Goal: Task Accomplishment & Management: Manage account settings

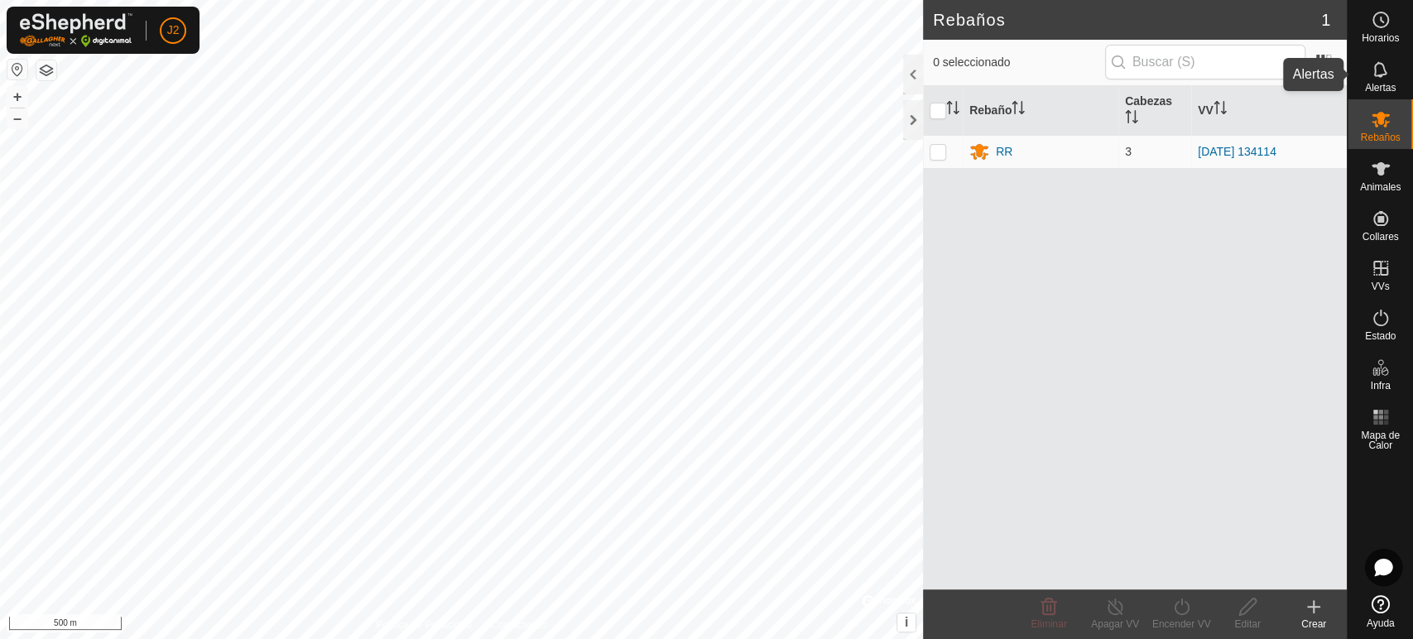
click at [1376, 83] on span "Alertas" at bounding box center [1380, 88] width 31 height 10
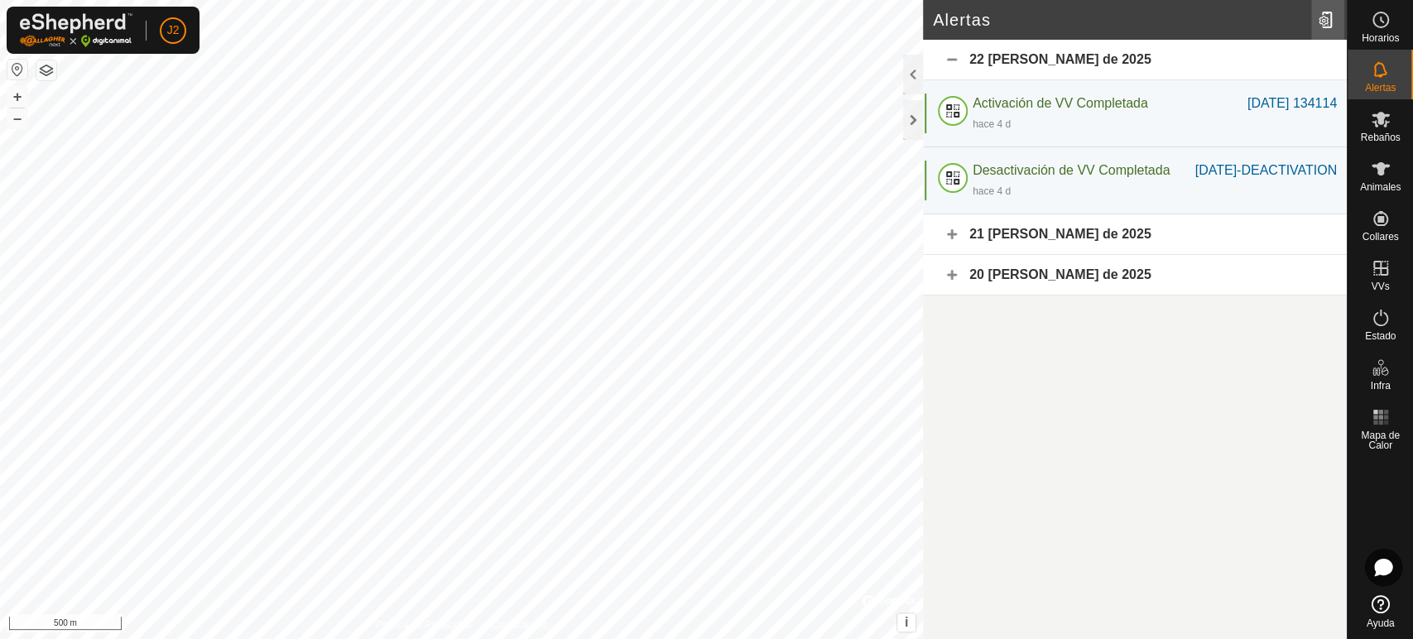
click at [1320, 15] on div at bounding box center [1328, 20] width 33 height 46
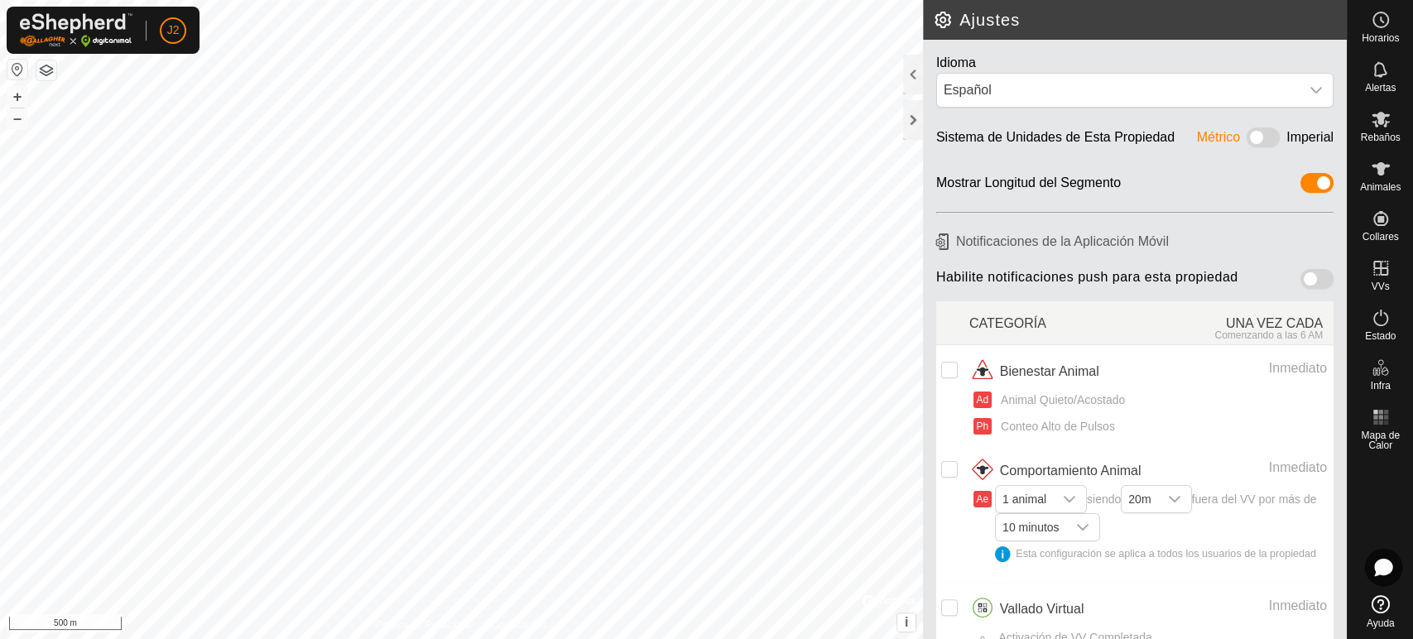
click at [1032, 245] on h6 "Notificaciones de la Aplicación Móvil" at bounding box center [1135, 241] width 411 height 29
click at [1301, 272] on span at bounding box center [1317, 279] width 33 height 20
click at [947, 365] on input "checkbox" at bounding box center [949, 370] width 17 height 17
checkbox input "true"
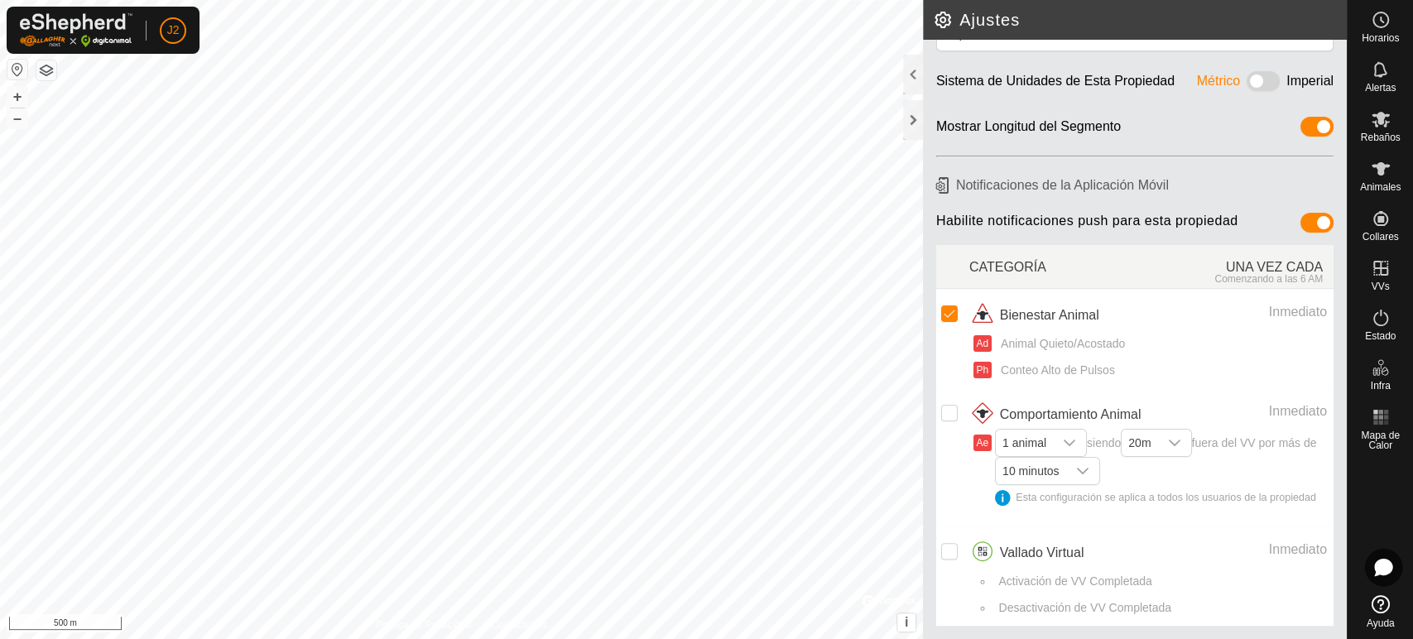
scroll to position [70, 0]
click at [951, 405] on input "Row Unselected" at bounding box center [949, 413] width 17 height 17
checkbox input "true"
click at [946, 552] on input "Row Unselected" at bounding box center [949, 551] width 17 height 17
checkbox input "true"
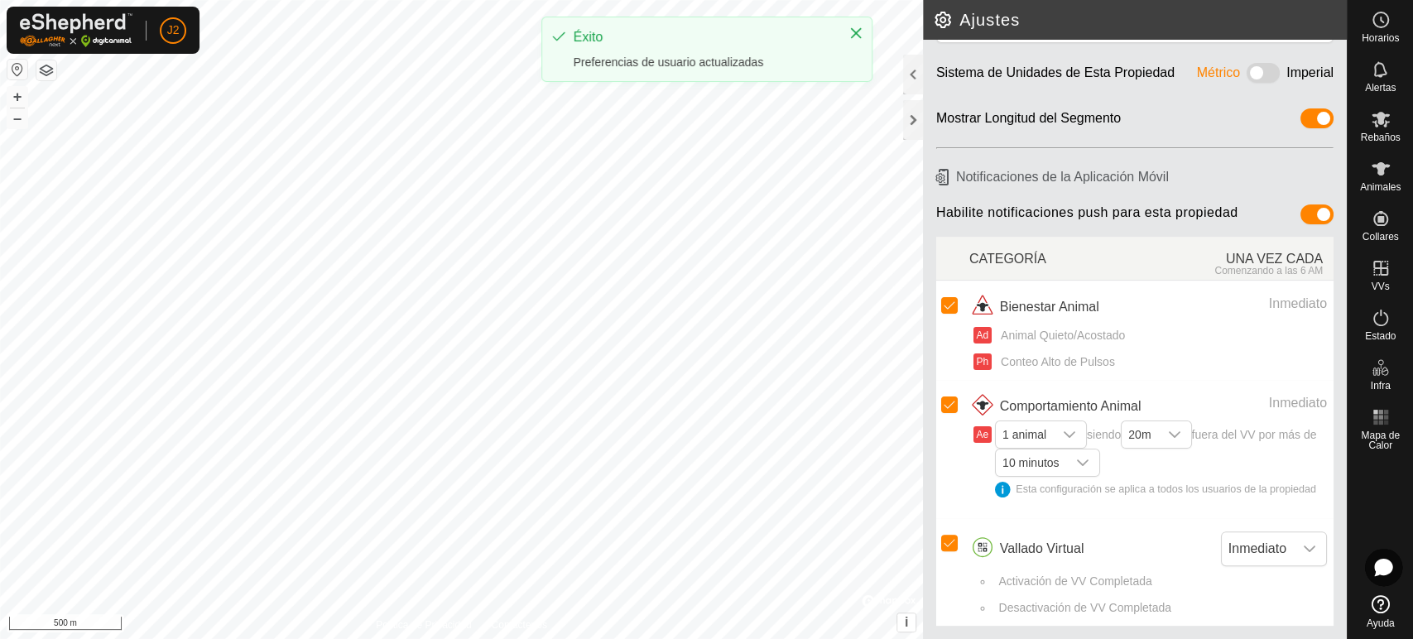
scroll to position [79, 0]
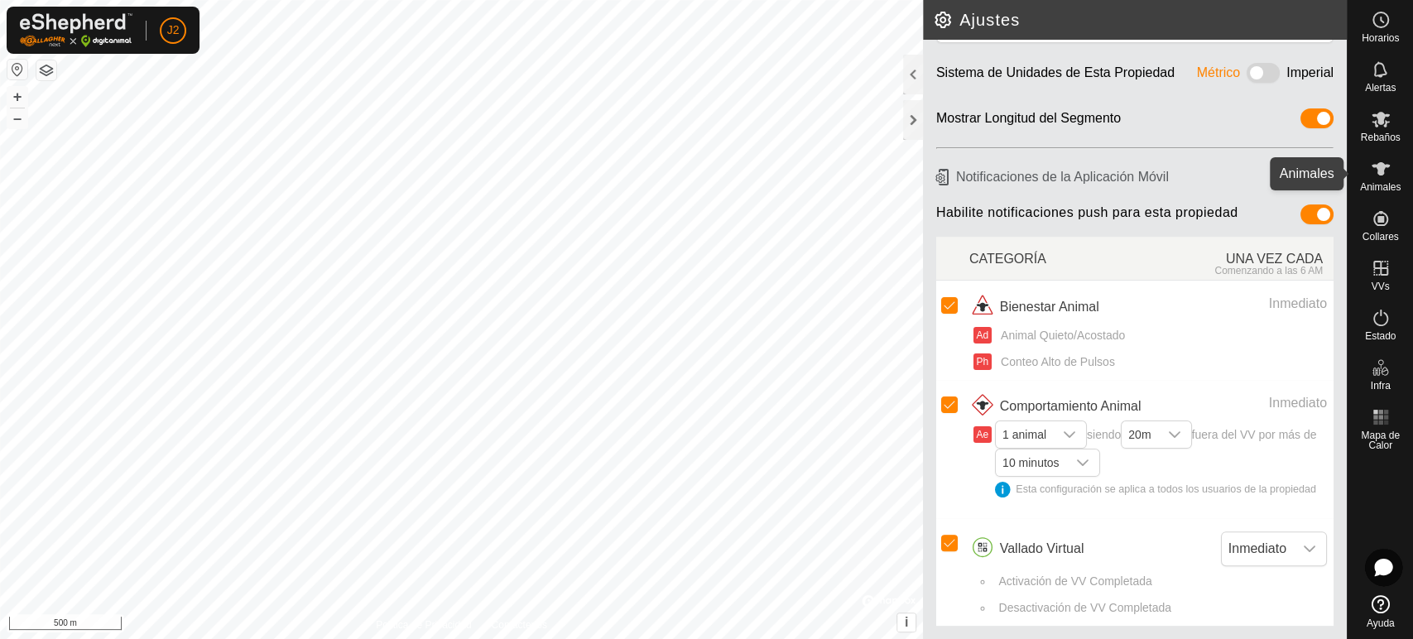
click at [1379, 188] on span "Animales" at bounding box center [1380, 187] width 41 height 10
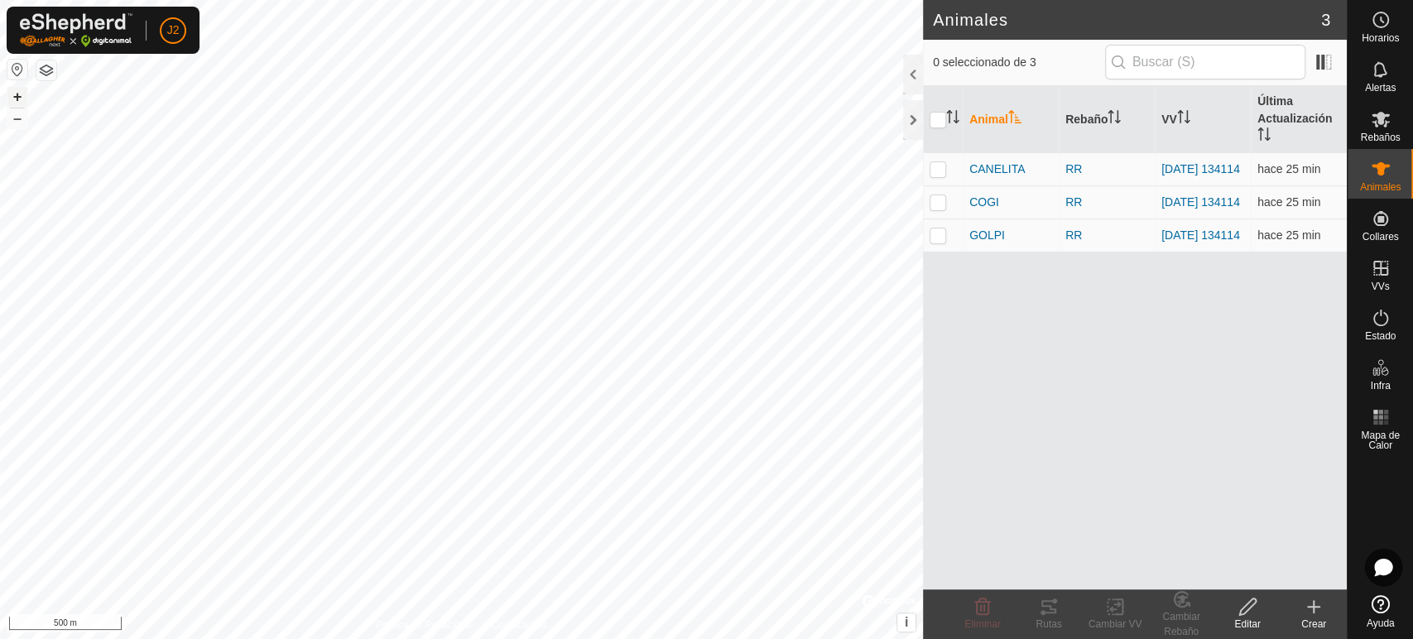
click at [17, 99] on button "+" at bounding box center [17, 97] width 20 height 20
click at [13, 95] on button "+" at bounding box center [17, 97] width 20 height 20
click at [21, 95] on button "+" at bounding box center [17, 97] width 20 height 20
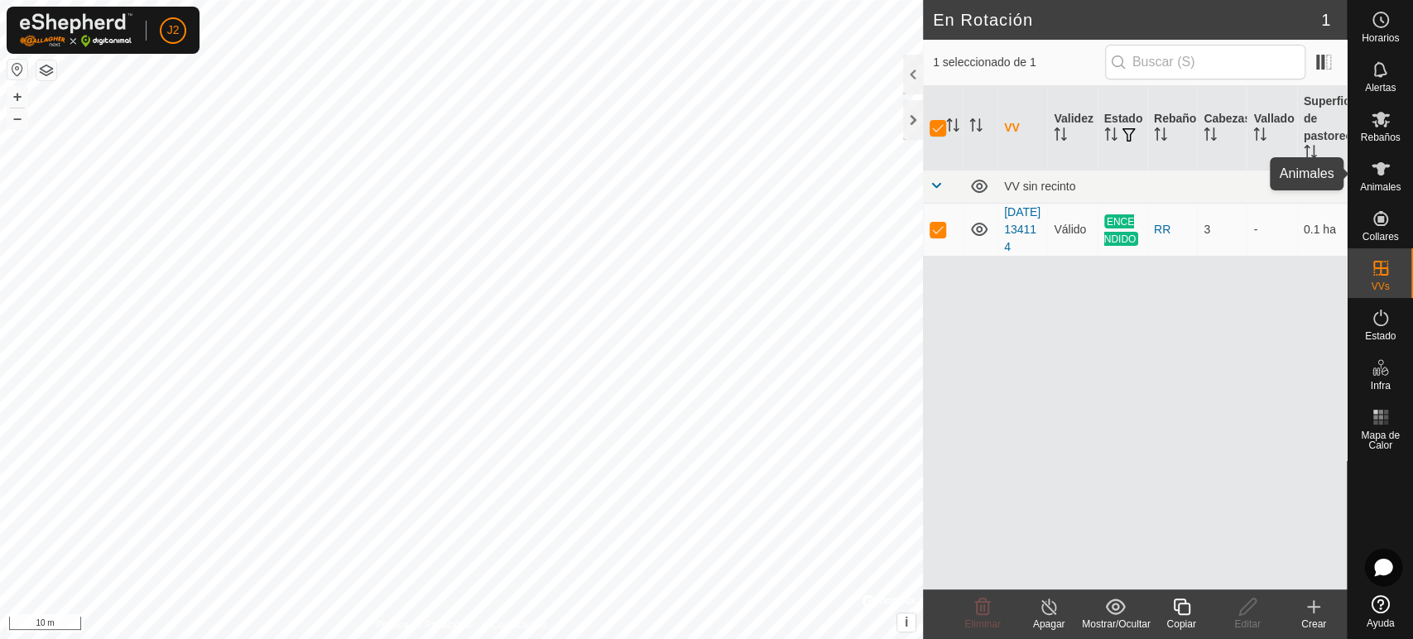
click at [1391, 156] on es-animals-svg-icon at bounding box center [1381, 169] width 30 height 26
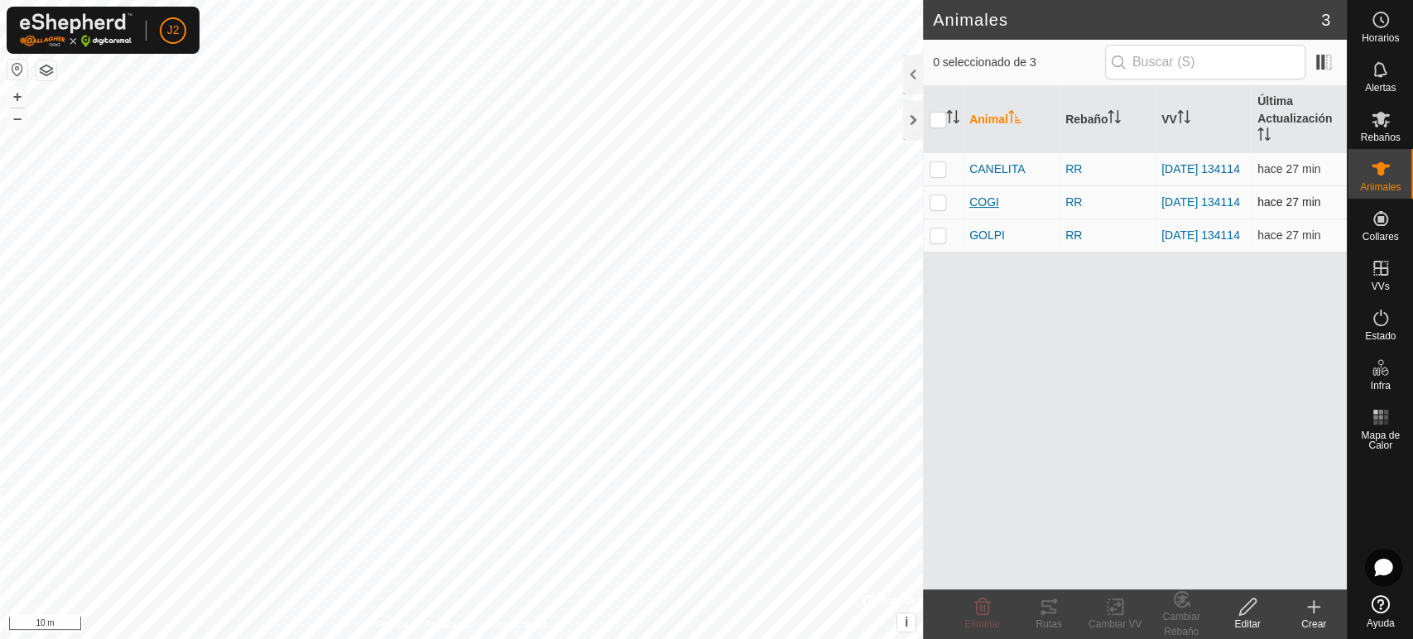
click at [979, 205] on span "COGI" at bounding box center [985, 202] width 30 height 17
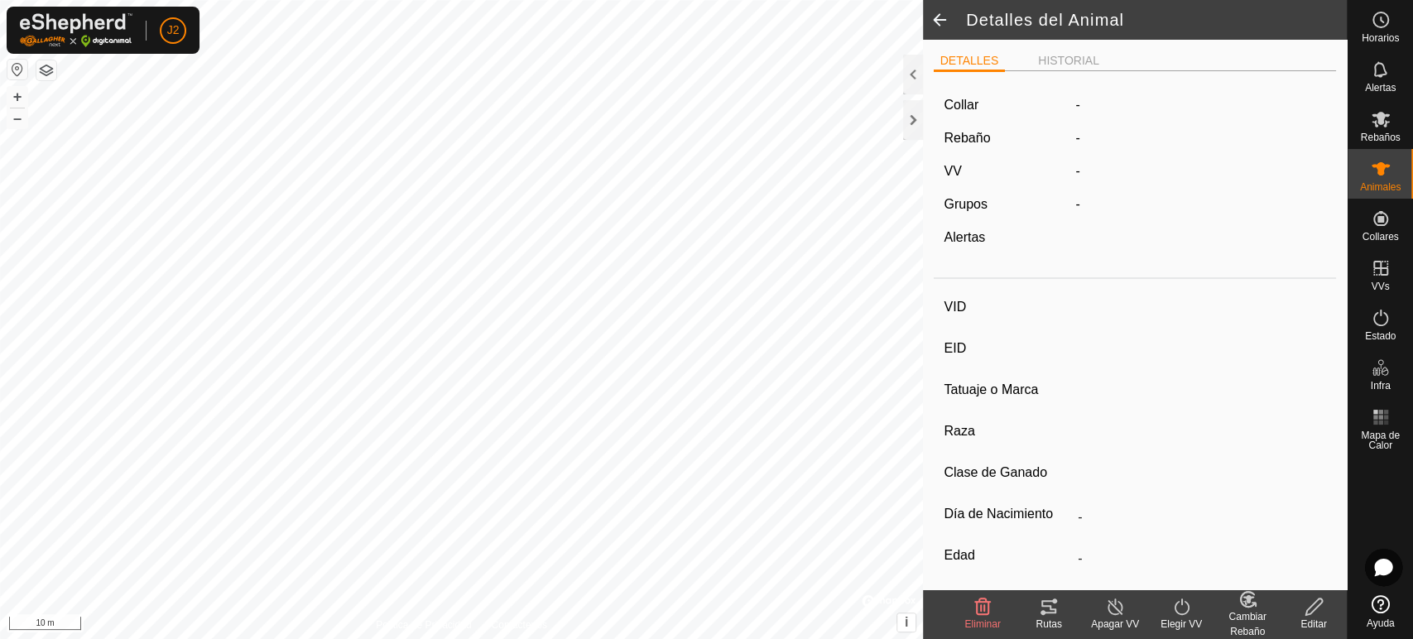
type input "COGI"
type input "-"
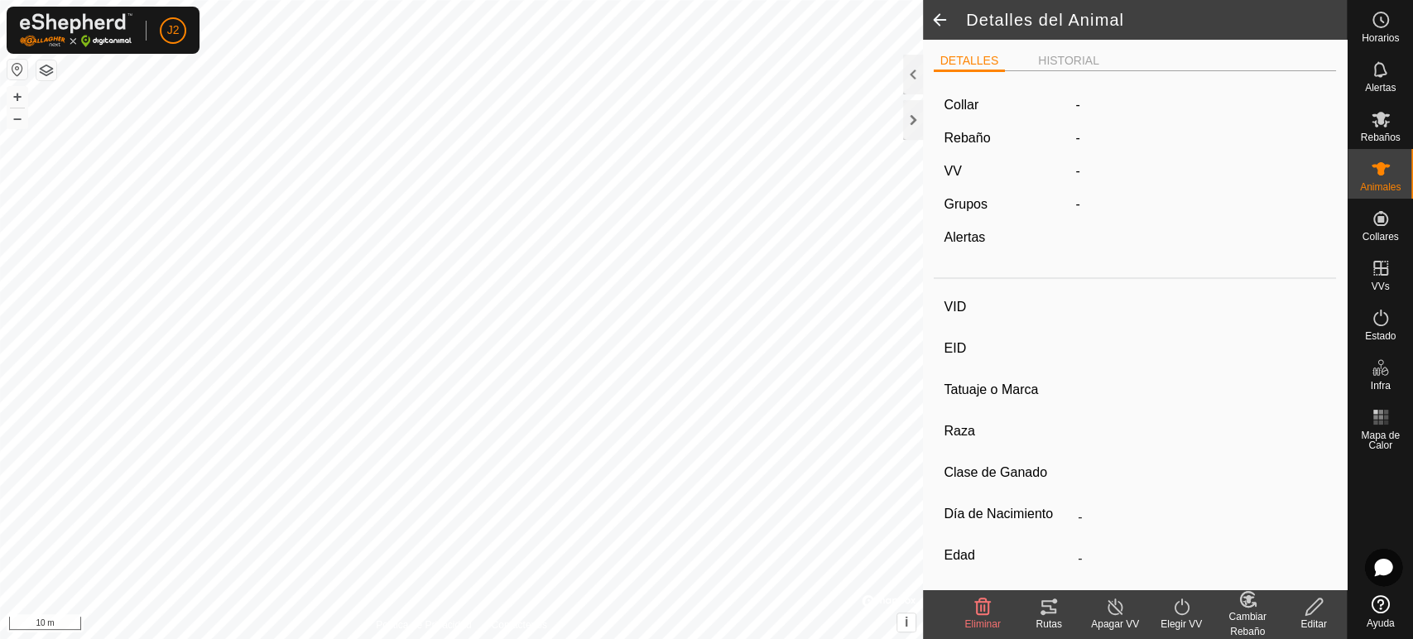
type input "0 kg"
type input "-"
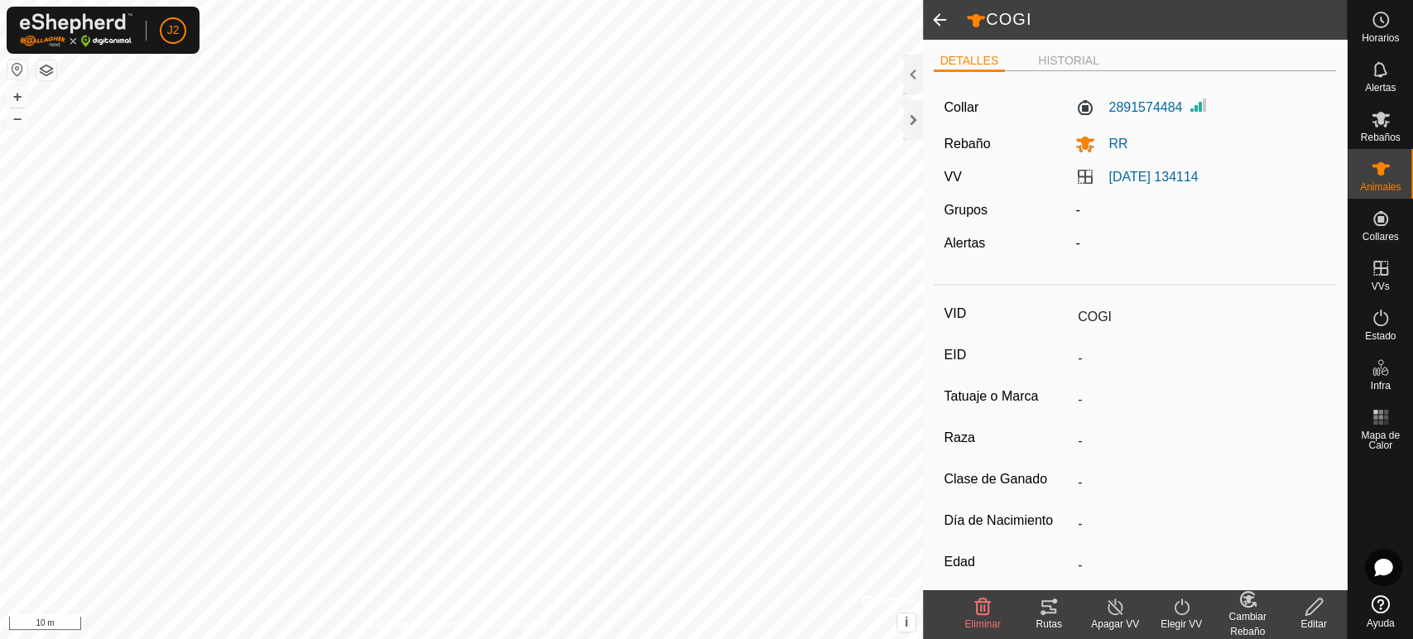
click at [1050, 614] on icon at bounding box center [1049, 607] width 20 height 20
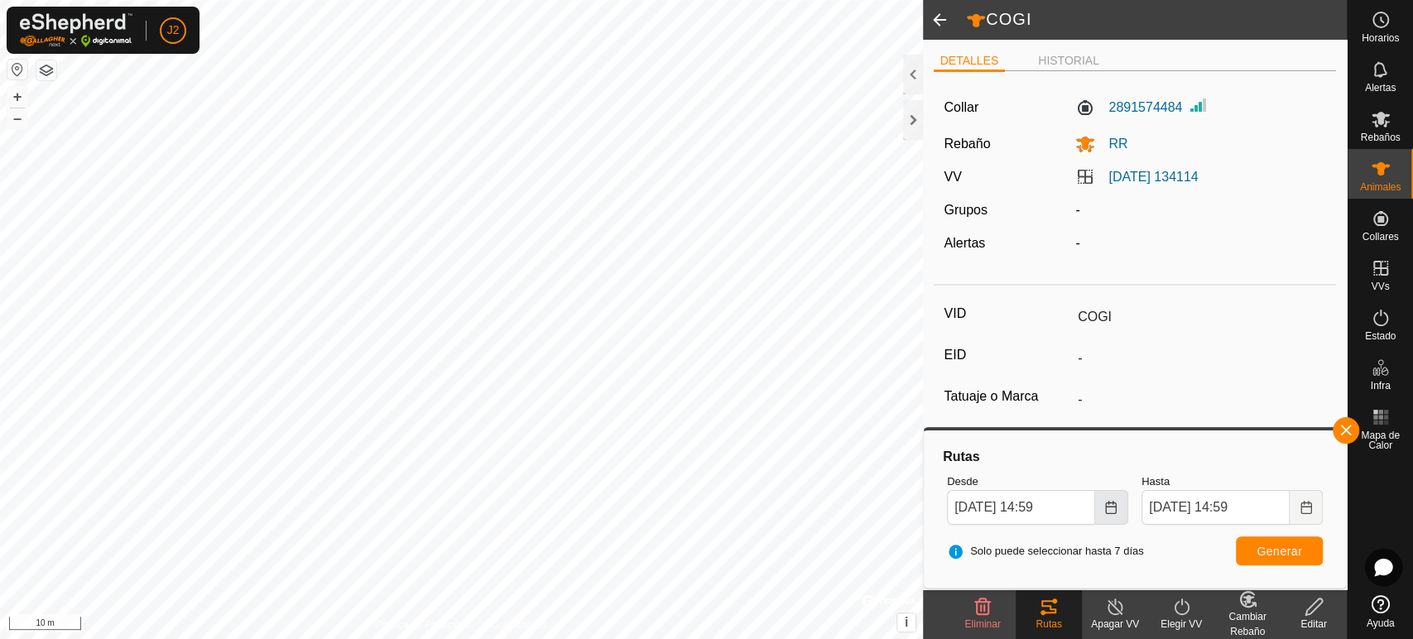
click at [1121, 511] on button "Choose Date" at bounding box center [1111, 507] width 33 height 35
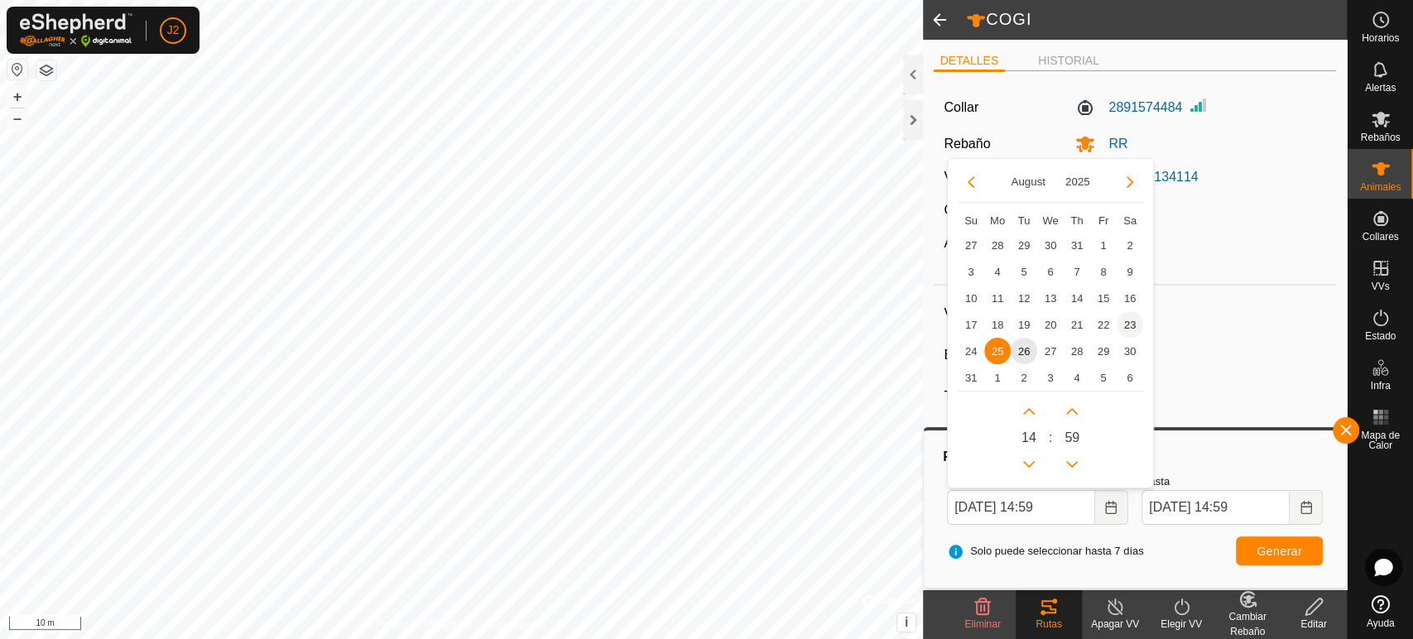
click at [1129, 325] on span "23" at bounding box center [1130, 324] width 26 height 26
type input "[DATE] 14:59"
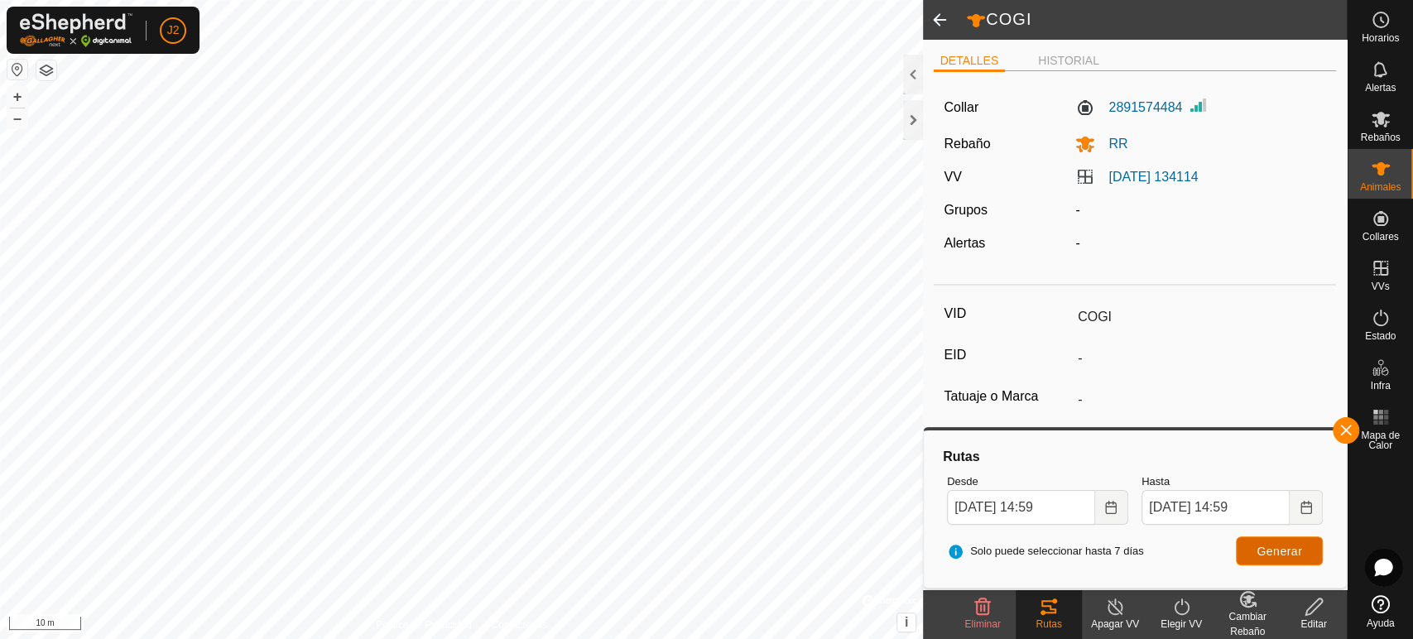
click at [1274, 554] on span "Generar" at bounding box center [1280, 551] width 46 height 13
click at [22, 98] on button "+" at bounding box center [17, 97] width 20 height 20
click at [1398, 175] on div "Animales" at bounding box center [1380, 174] width 65 height 50
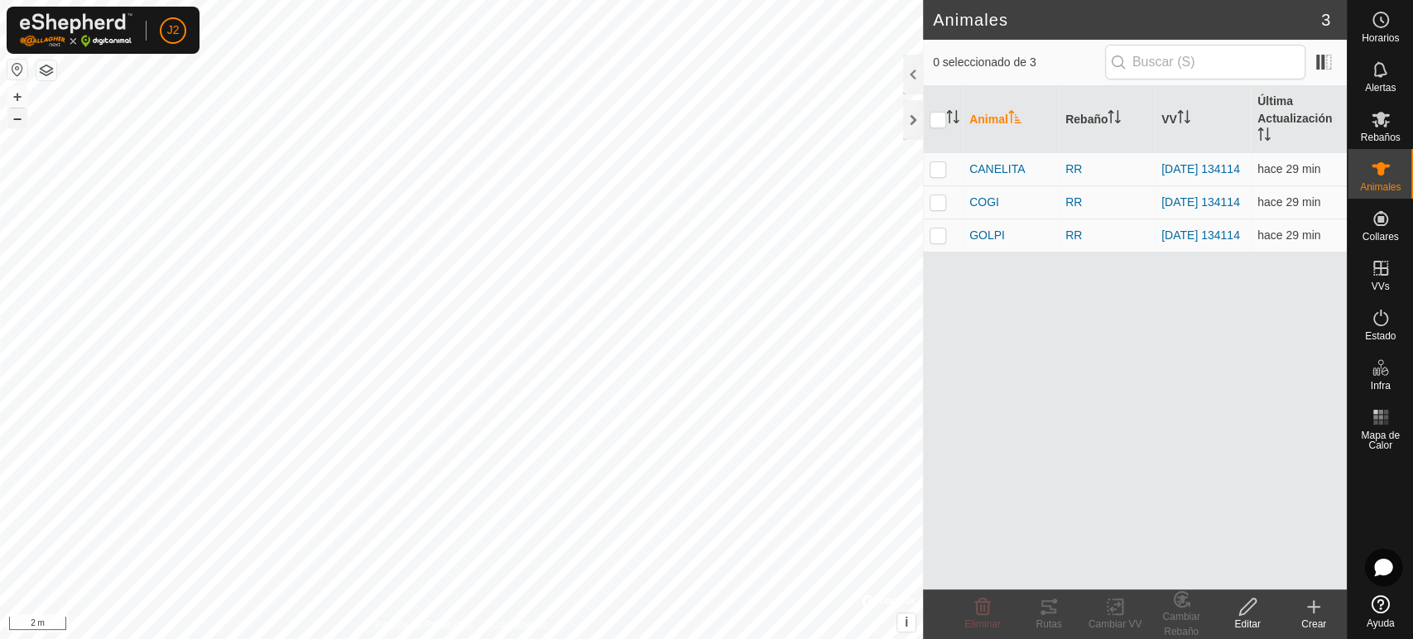
click at [12, 121] on button "–" at bounding box center [17, 118] width 20 height 20
click at [943, 166] on p-checkbox at bounding box center [938, 168] width 17 height 13
checkbox input "true"
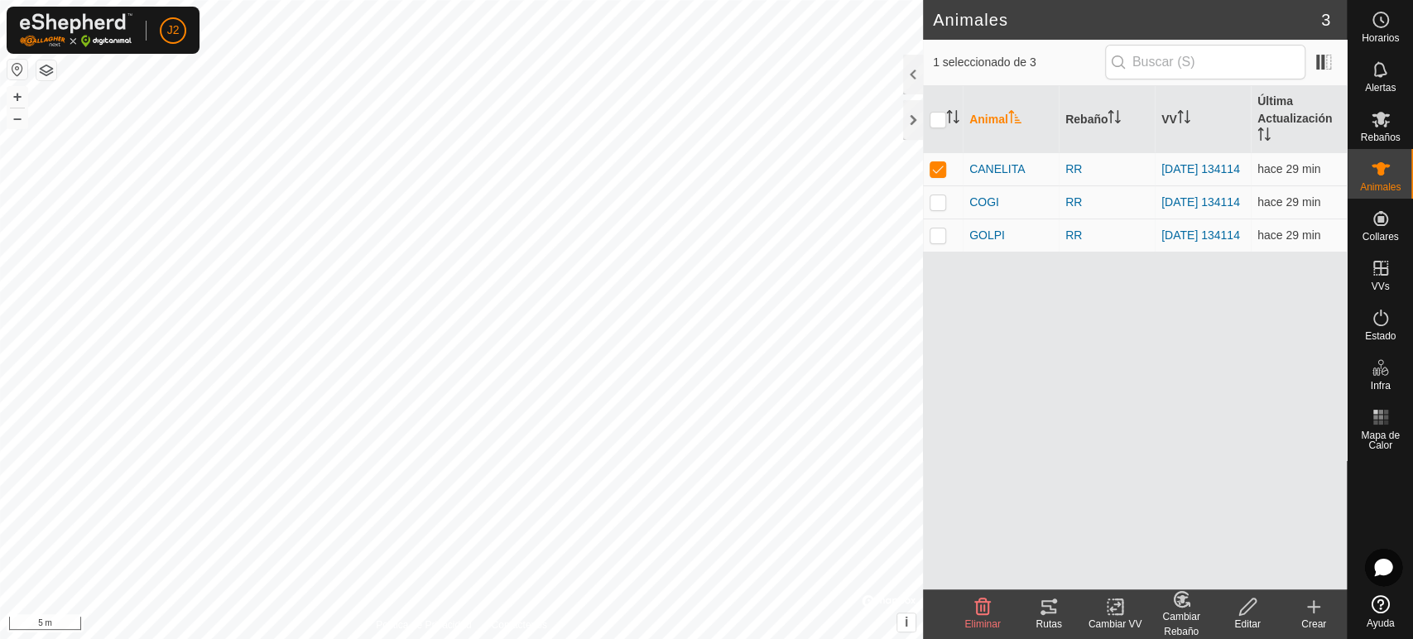
click at [1042, 614] on icon at bounding box center [1049, 606] width 15 height 13
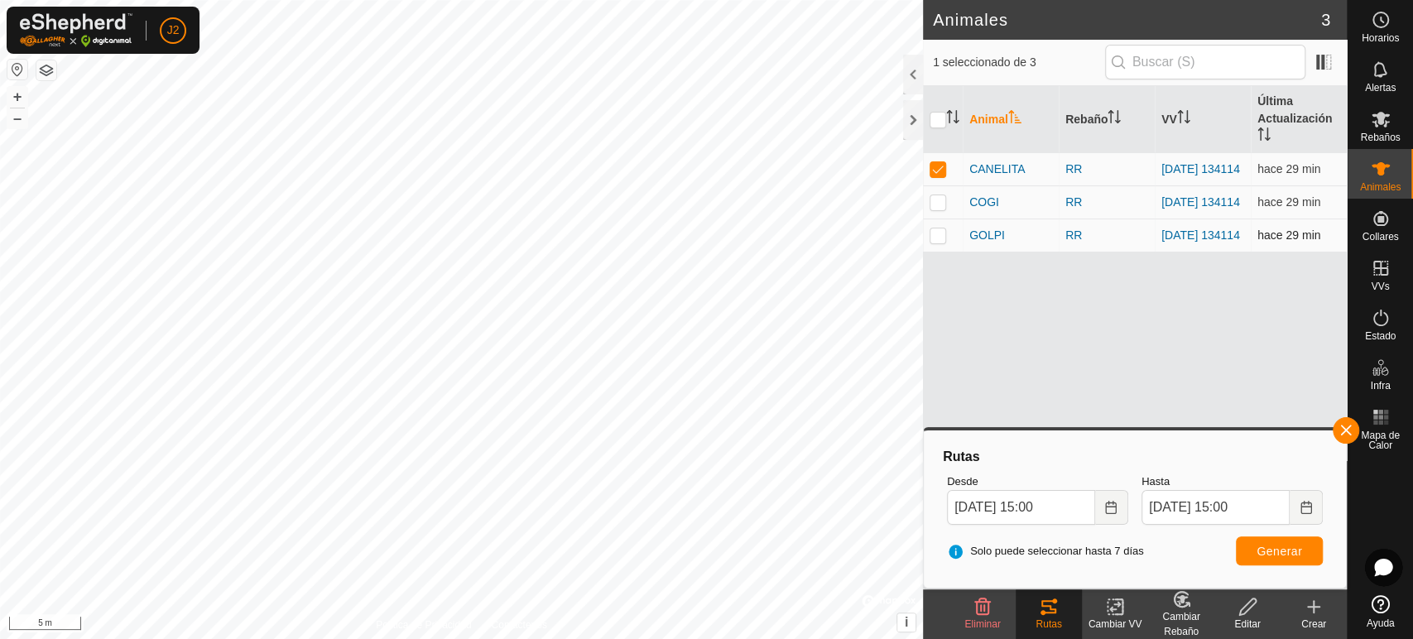
click at [942, 237] on p-checkbox at bounding box center [938, 235] width 17 height 13
checkbox input "true"
click at [935, 172] on p-checkbox at bounding box center [938, 168] width 17 height 13
checkbox input "false"
click at [1104, 509] on button "Choose Date" at bounding box center [1111, 507] width 33 height 35
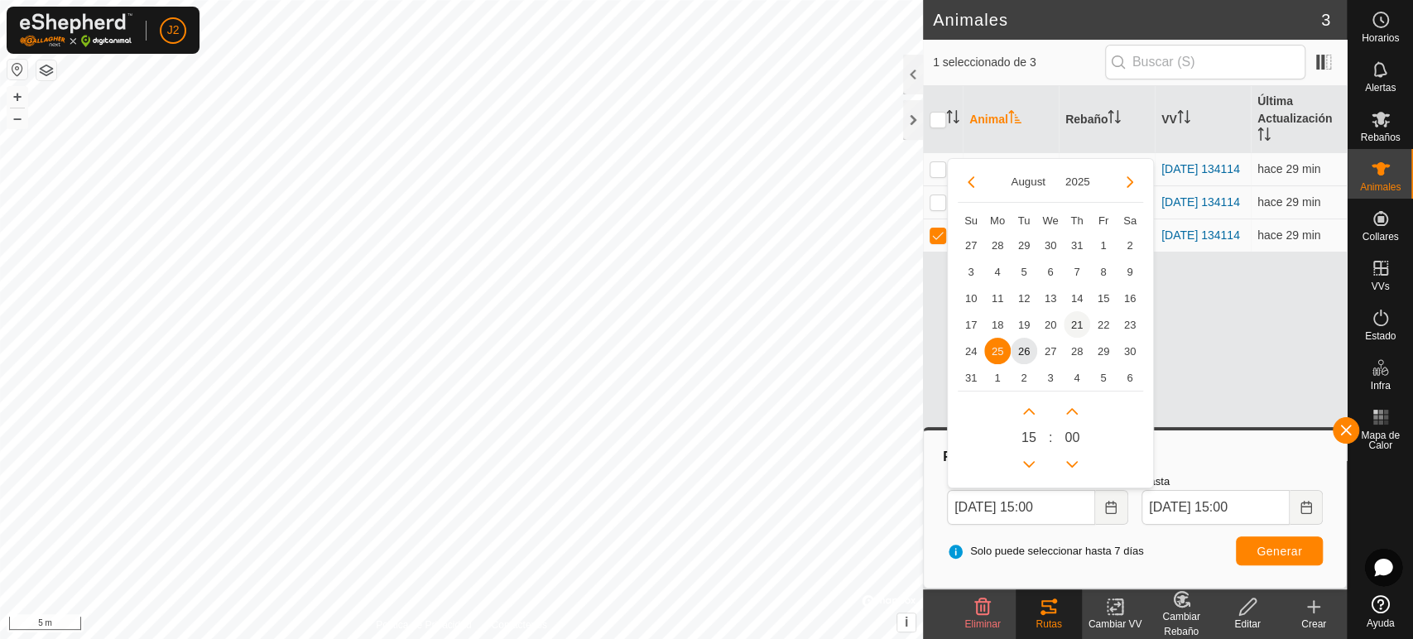
click at [1081, 319] on span "21" at bounding box center [1077, 324] width 26 height 26
type input "[DATE] 15:00"
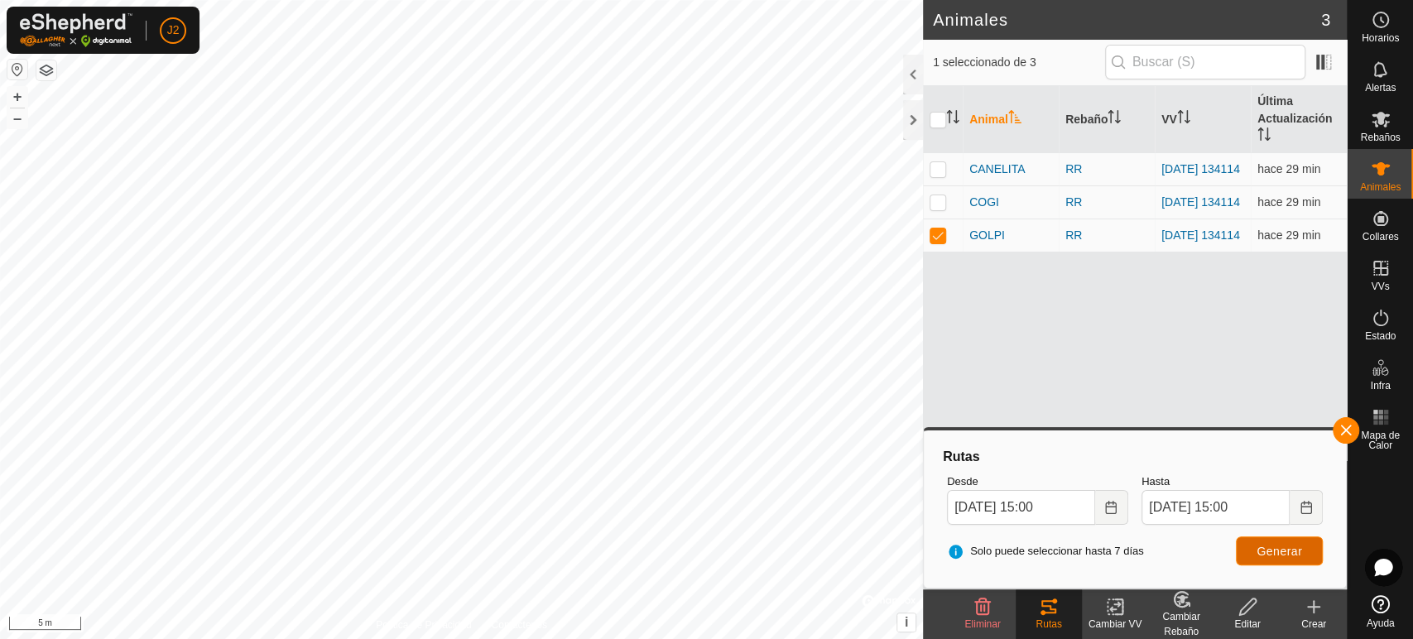
click at [1270, 548] on span "Generar" at bounding box center [1280, 551] width 46 height 13
click at [1107, 510] on icon "Choose Date" at bounding box center [1111, 507] width 13 height 13
click at [1244, 316] on div "Animal Rebaño VV Última Actualización CANELITA RR [DATE] 134114 hace 30 min COG…" at bounding box center [1135, 337] width 424 height 503
click at [941, 242] on p-checkbox at bounding box center [938, 235] width 17 height 13
checkbox input "false"
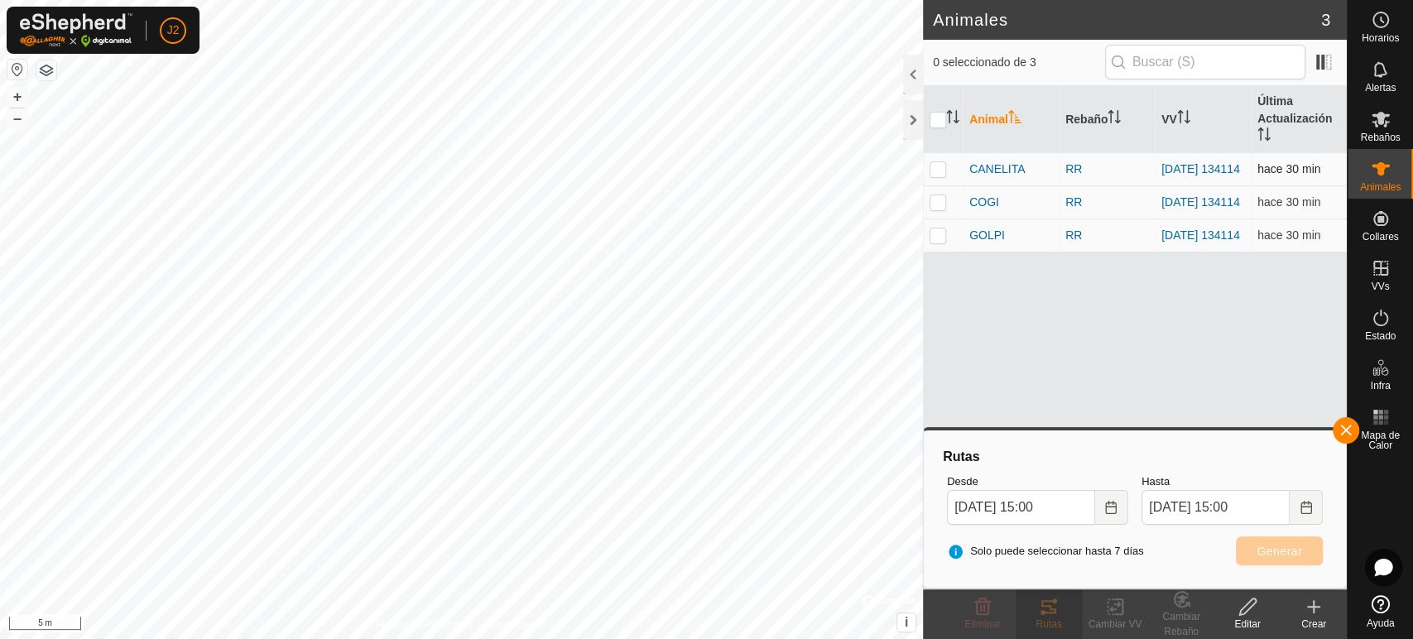
click at [936, 176] on p-checkbox at bounding box center [938, 168] width 17 height 13
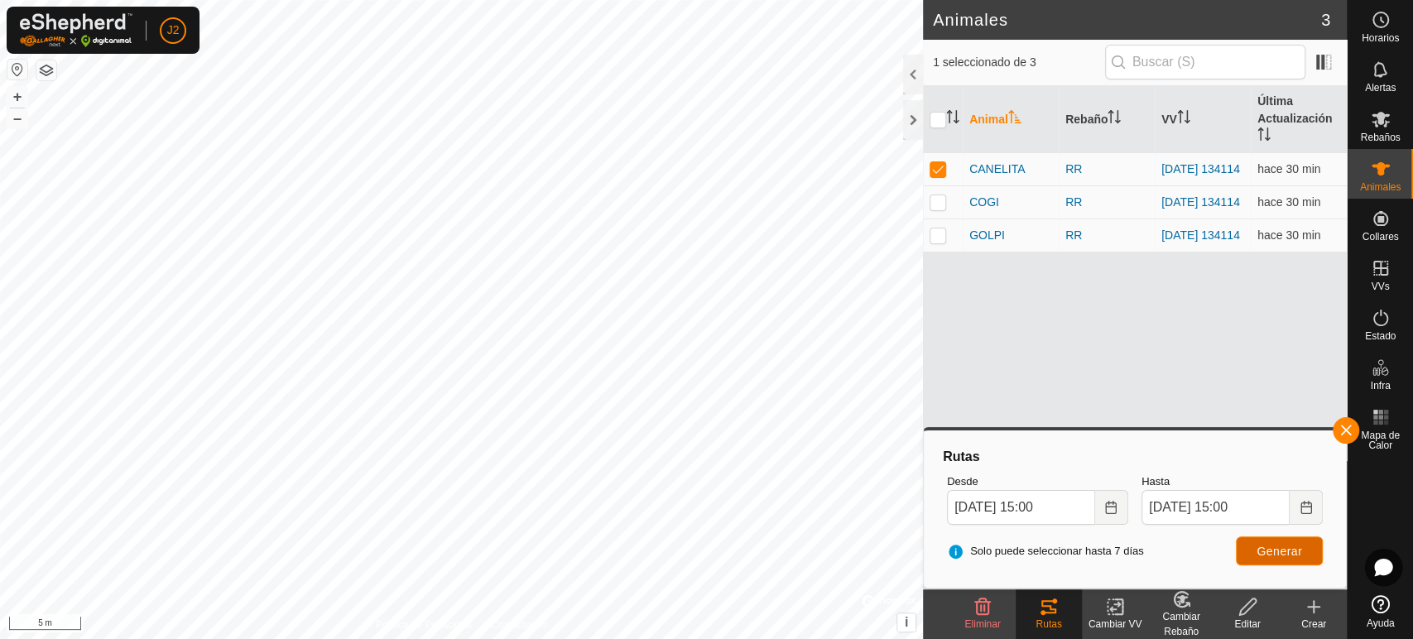
click at [1272, 540] on button "Generar" at bounding box center [1279, 551] width 87 height 29
click at [947, 166] on td at bounding box center [943, 168] width 40 height 33
checkbox input "false"
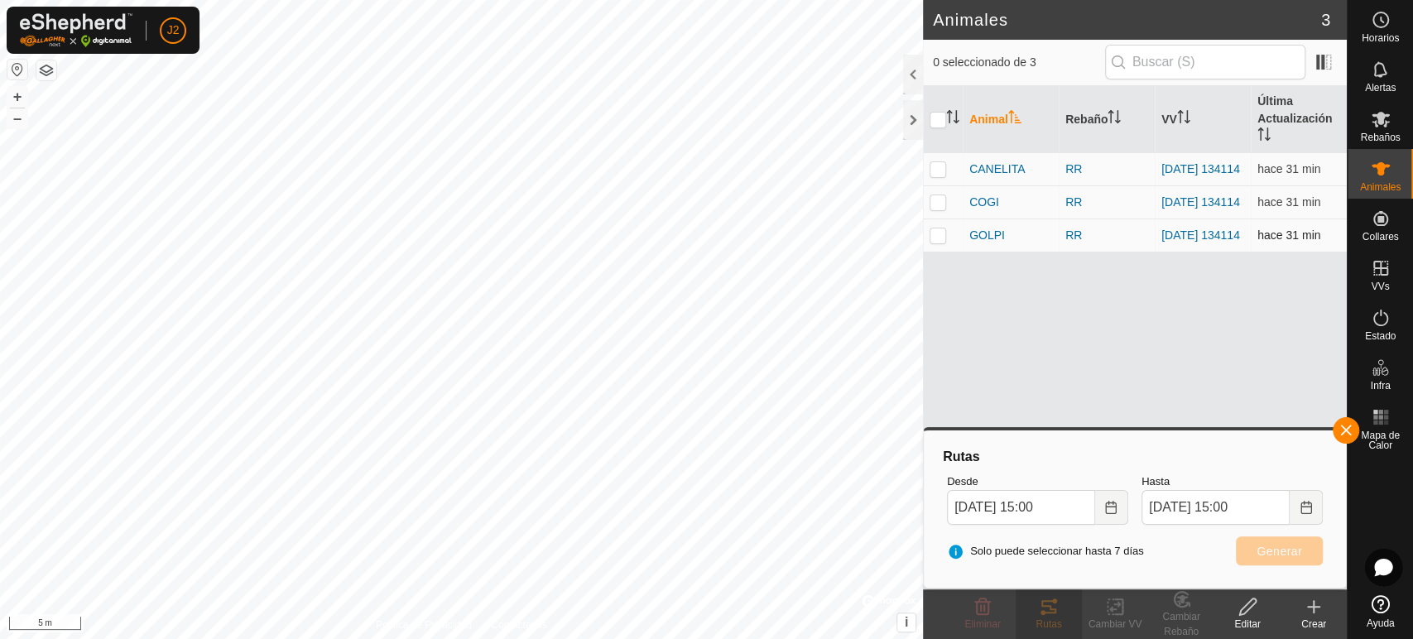
click at [941, 237] on p-checkbox at bounding box center [938, 235] width 17 height 13
checkbox input "true"
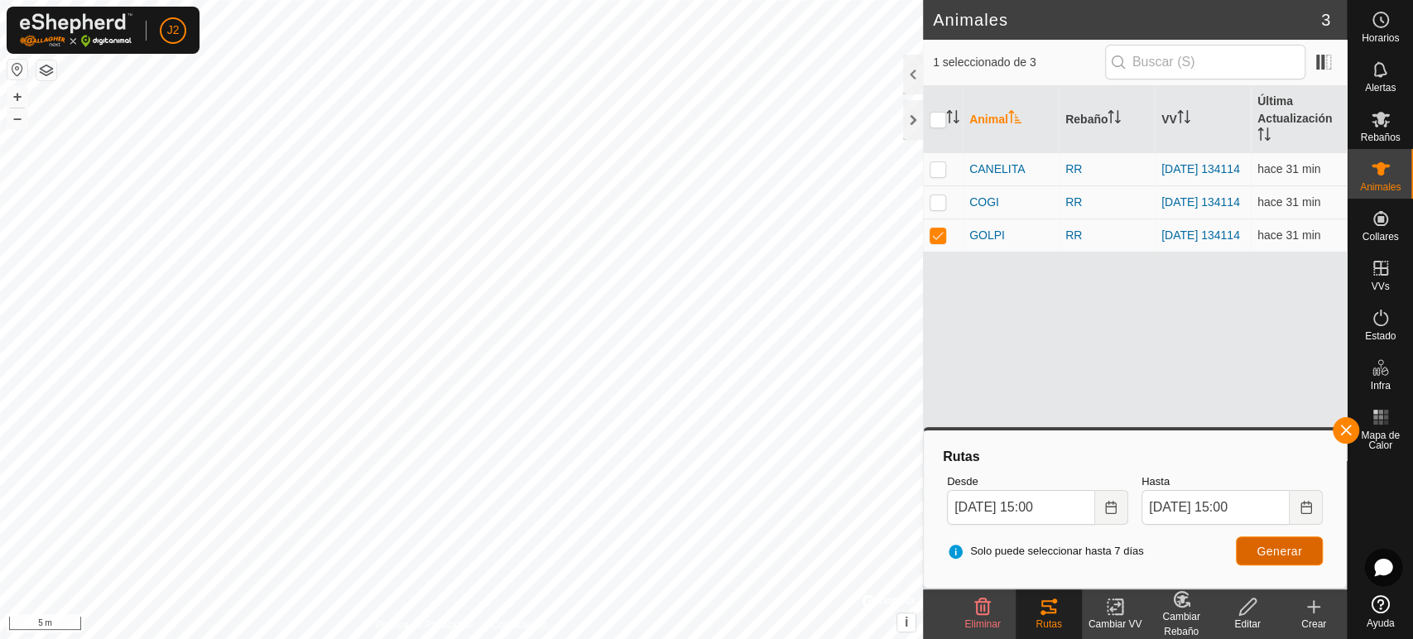
click at [1278, 556] on span "Generar" at bounding box center [1280, 551] width 46 height 13
click at [941, 205] on p-checkbox at bounding box center [938, 201] width 17 height 13
checkbox input "true"
click at [938, 236] on p-checkbox at bounding box center [938, 235] width 17 height 13
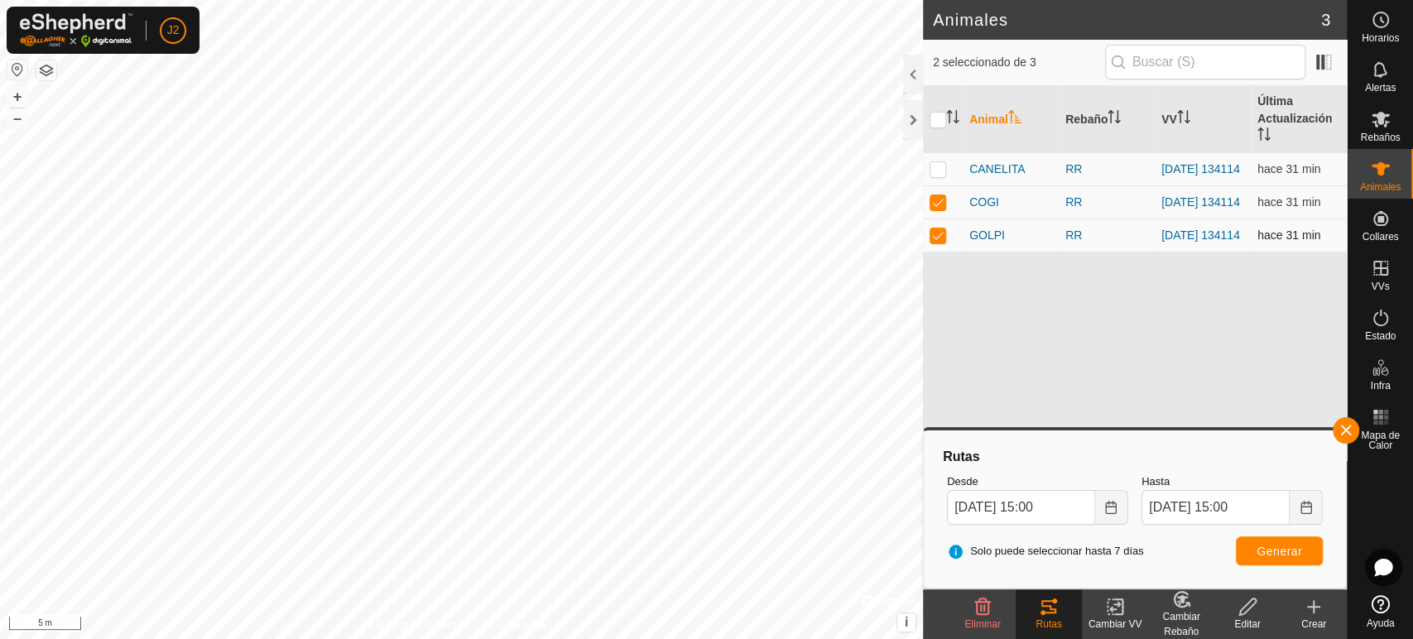
checkbox input "false"
click at [1273, 546] on span "Generar" at bounding box center [1280, 551] width 46 height 13
click at [914, 125] on div at bounding box center [913, 120] width 20 height 40
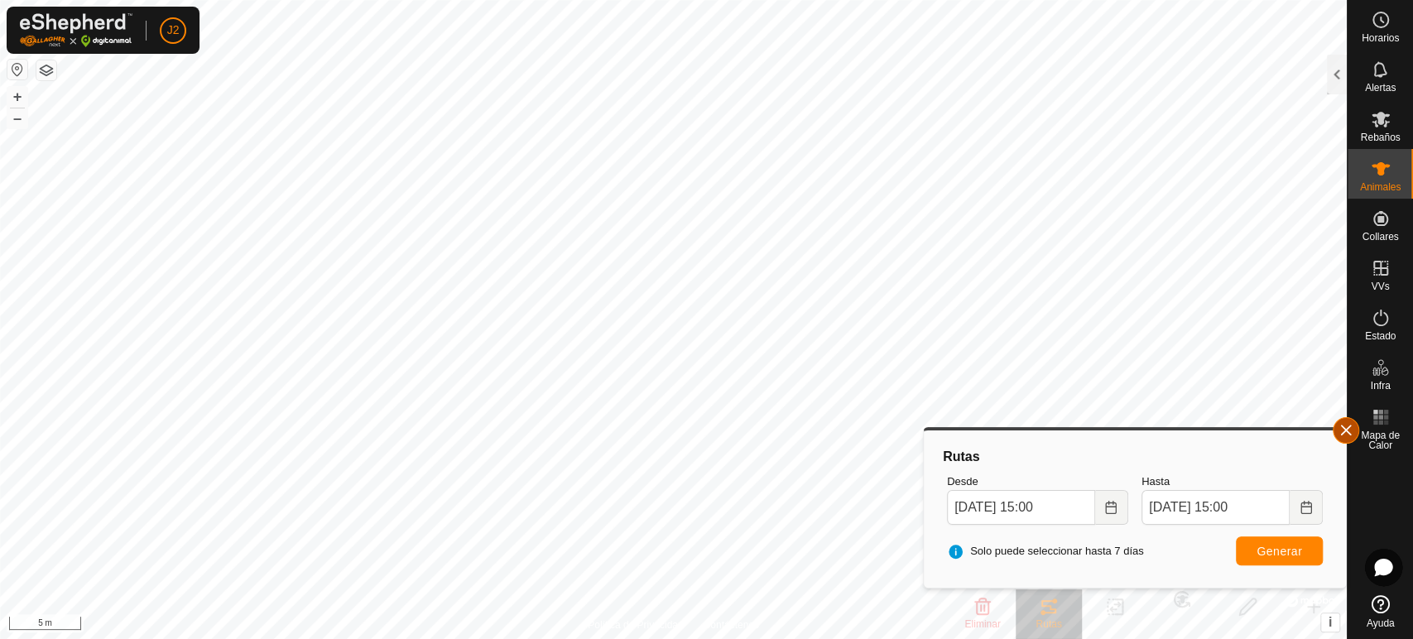
click at [1353, 429] on button "button" at bounding box center [1346, 430] width 26 height 26
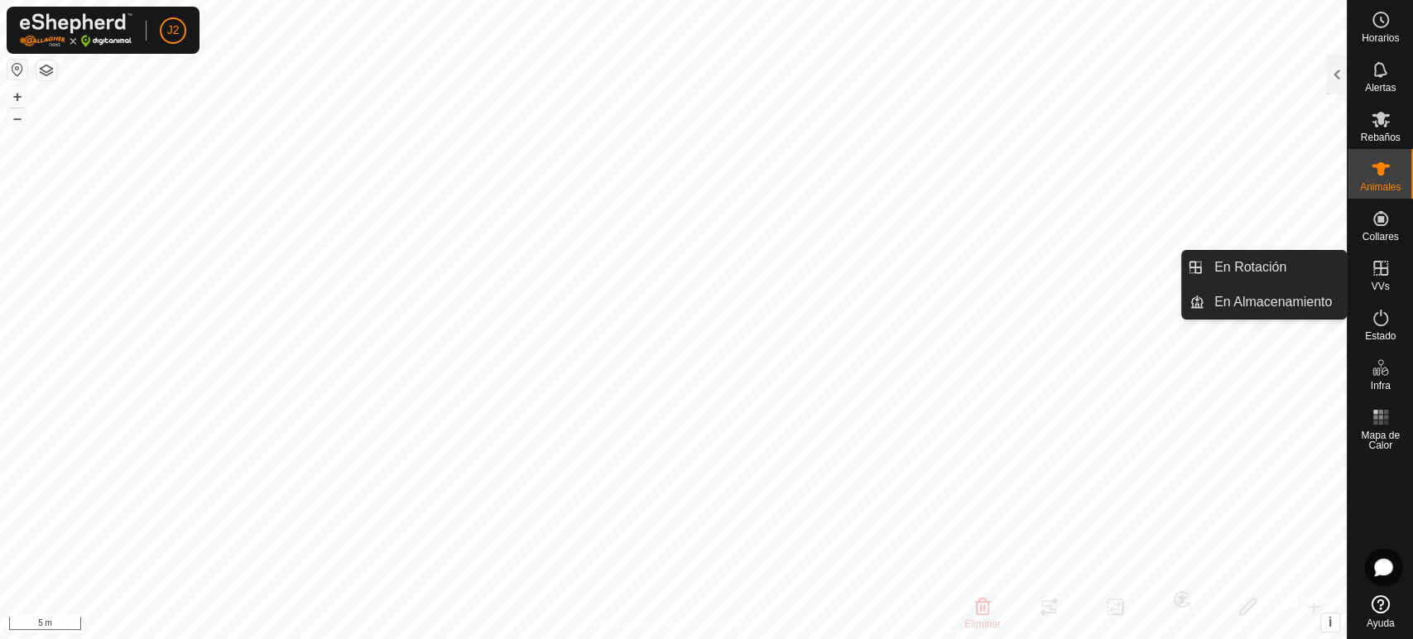
click at [1389, 266] on icon at bounding box center [1381, 268] width 20 height 20
click at [1272, 272] on span "En Rotación" at bounding box center [1251, 268] width 72 height 20
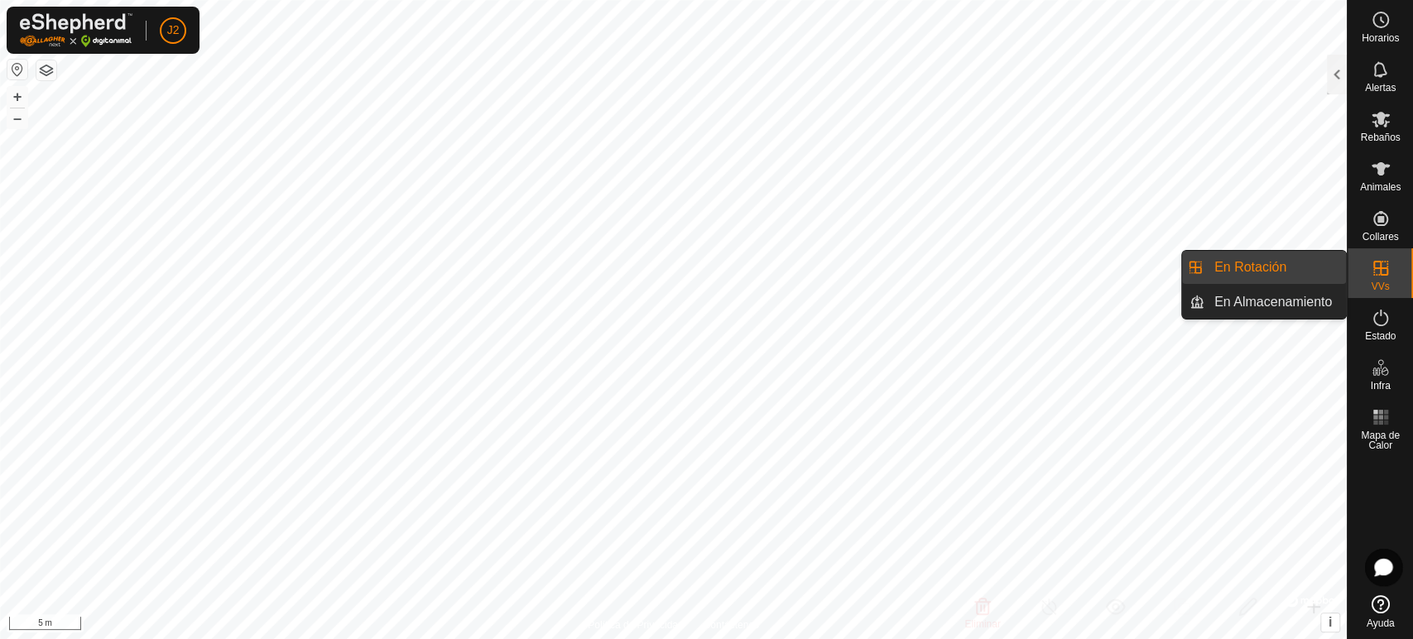
click at [1379, 270] on icon at bounding box center [1381, 268] width 15 height 15
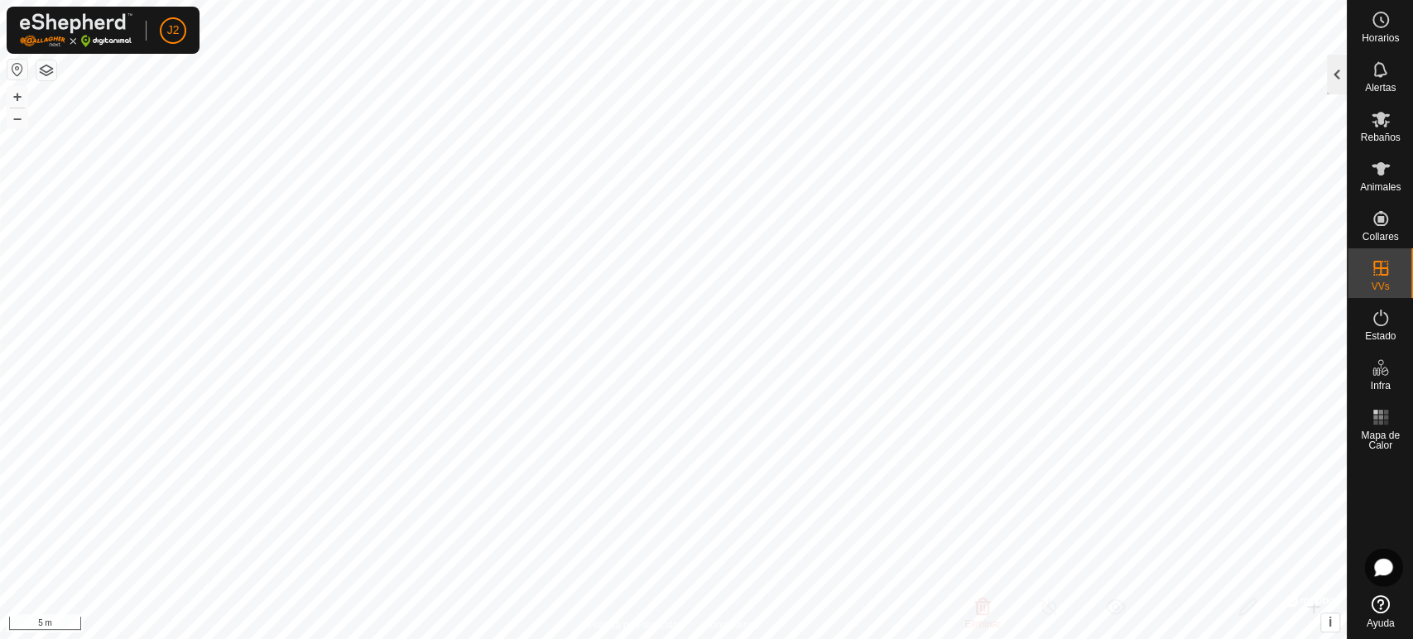
click at [1336, 66] on div at bounding box center [1337, 75] width 20 height 40
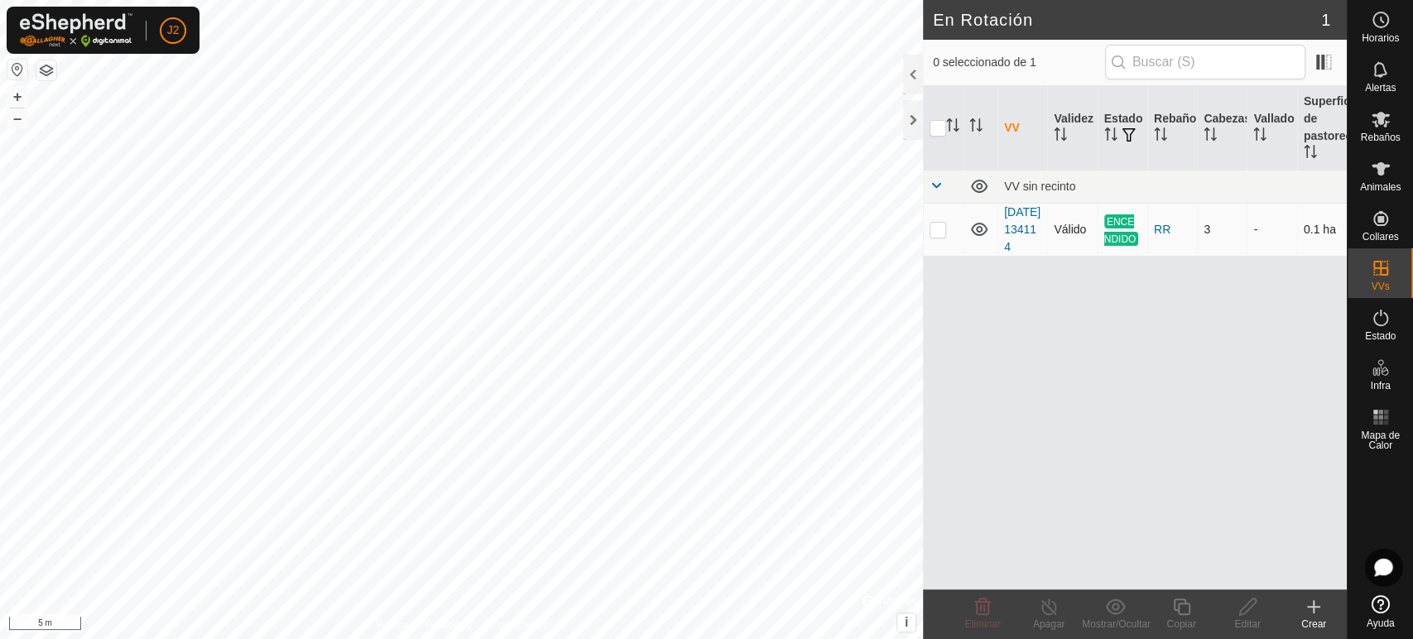
click at [943, 248] on td at bounding box center [943, 229] width 40 height 53
checkbox input "true"
click at [1052, 619] on div "Apagar" at bounding box center [1049, 624] width 66 height 15
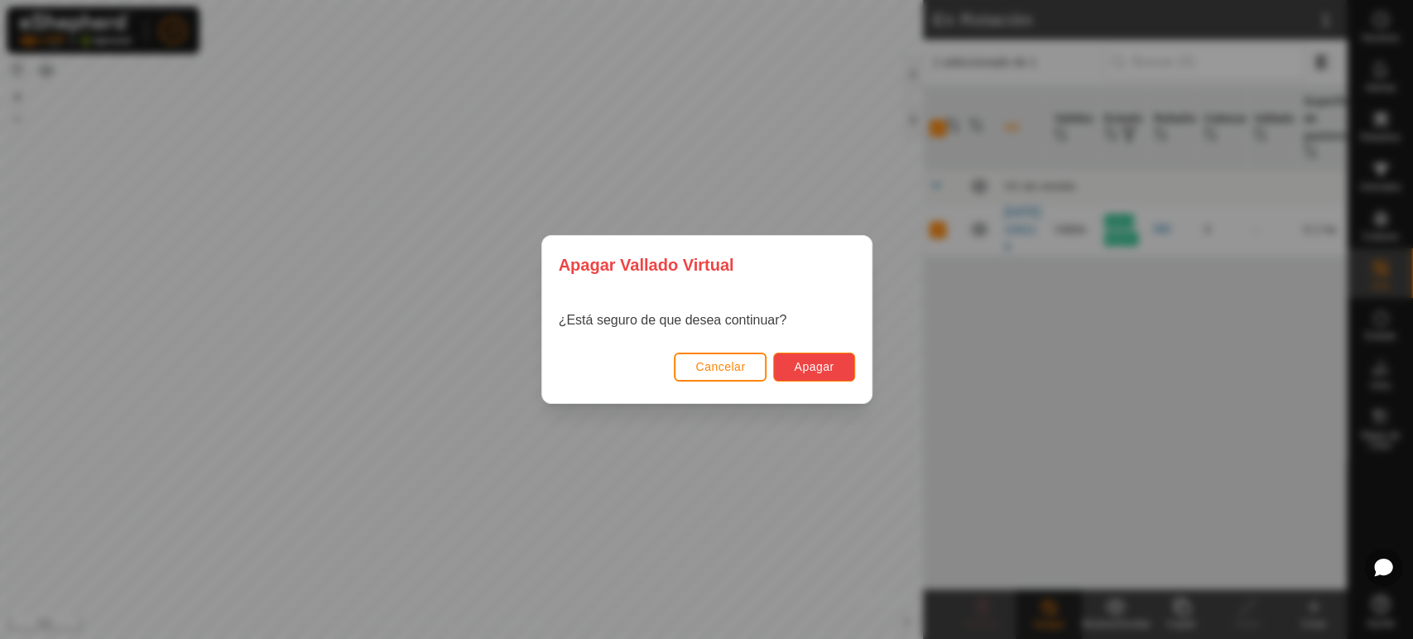
click at [810, 369] on span "Apagar" at bounding box center [814, 366] width 40 height 13
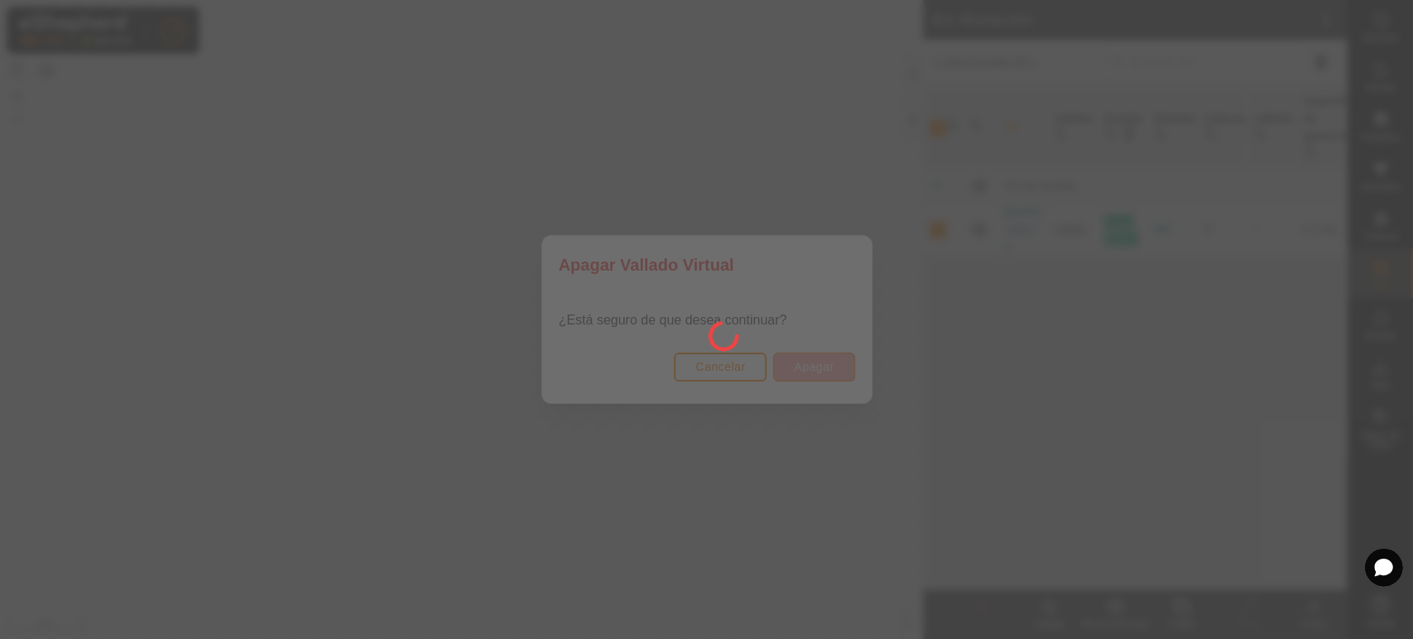
click at [810, 369] on div at bounding box center [706, 319] width 1413 height 639
